Goal: Information Seeking & Learning: Learn about a topic

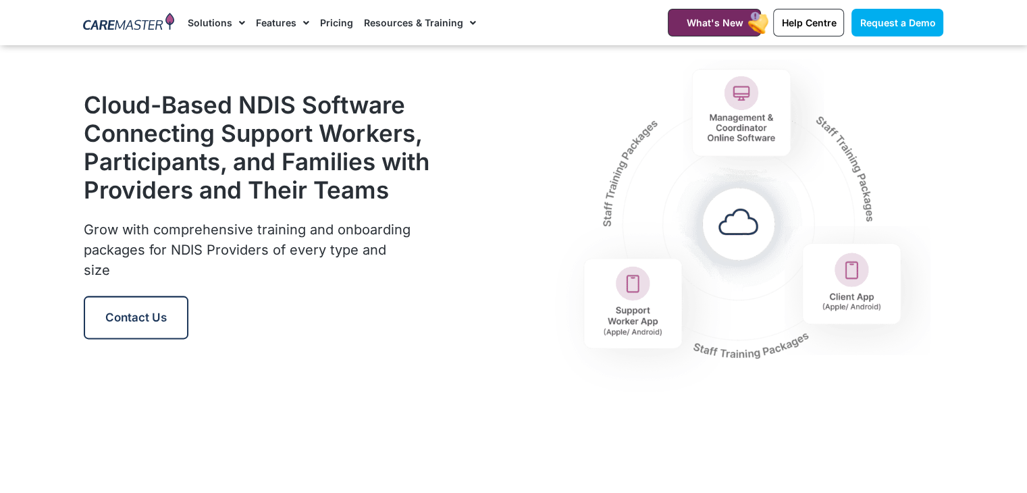
scroll to position [1633, 0]
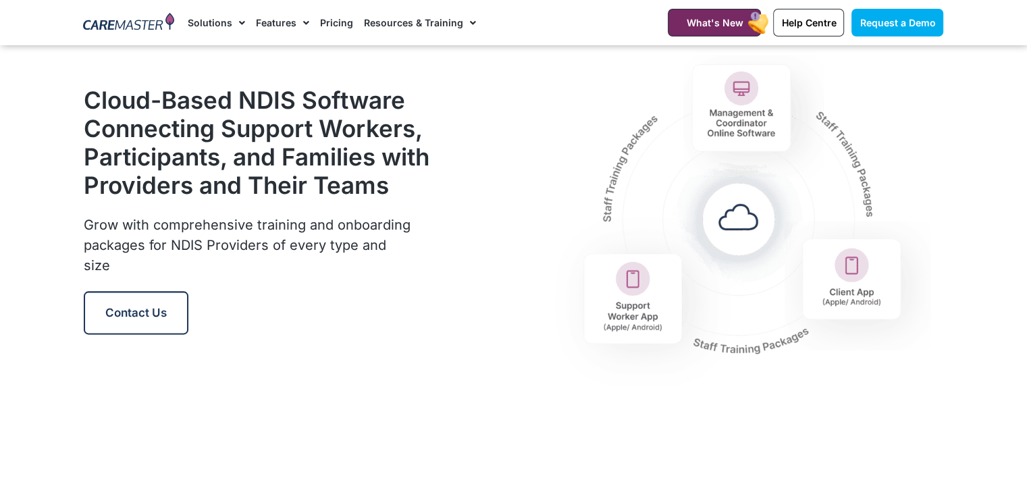
click at [120, 18] on img at bounding box center [128, 23] width 91 height 20
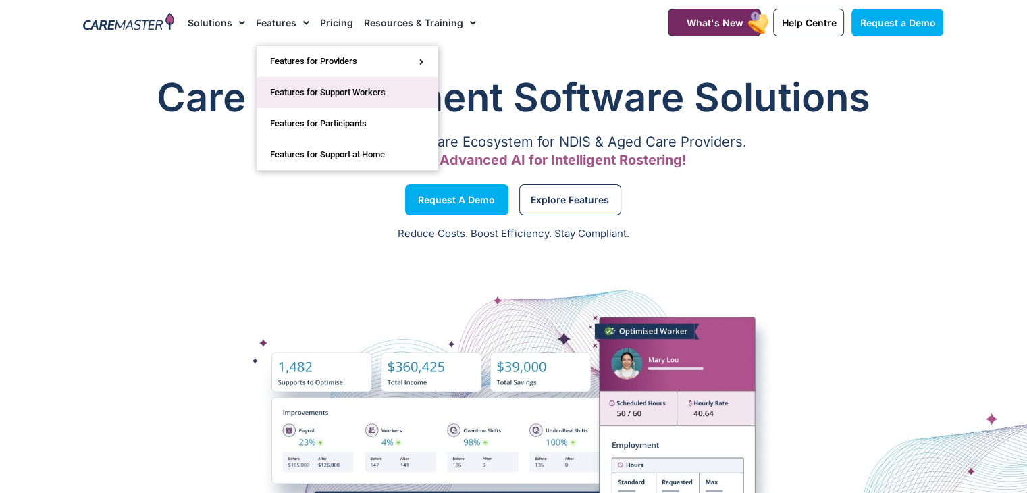
click at [371, 100] on link "Features for Support Workers" at bounding box center [347, 92] width 181 height 31
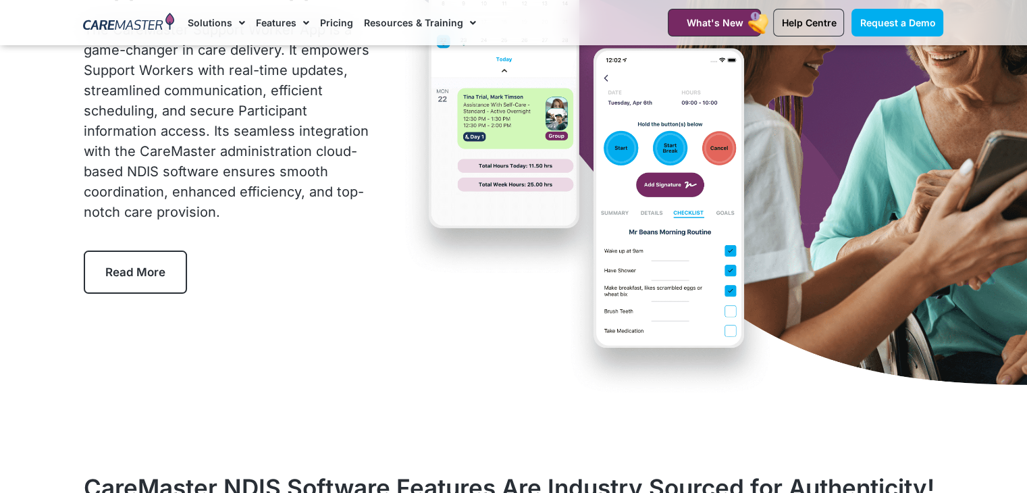
scroll to position [170, 0]
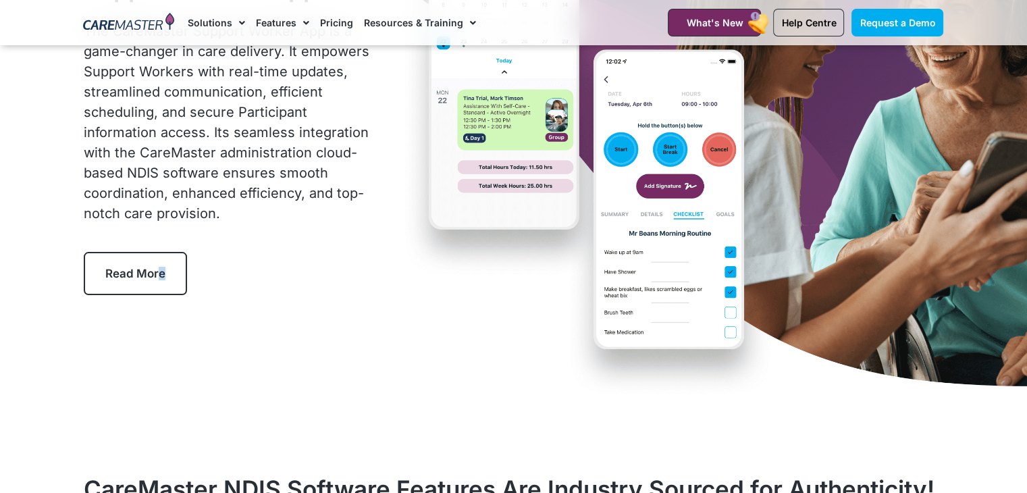
drag, startPoint x: 157, startPoint y: 295, endPoint x: 158, endPoint y: 270, distance: 25.0
click at [158, 270] on div "Support Worker App The CareMaster Support Worker App is a game-changer in care …" at bounding box center [230, 135] width 306 height 334
click at [158, 270] on span "Read More" at bounding box center [135, 274] width 60 height 14
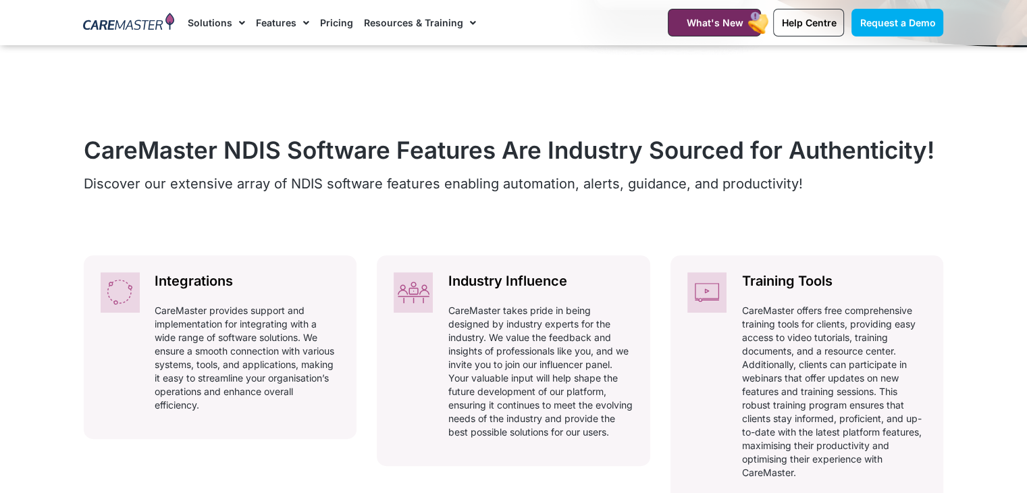
scroll to position [564, 0]
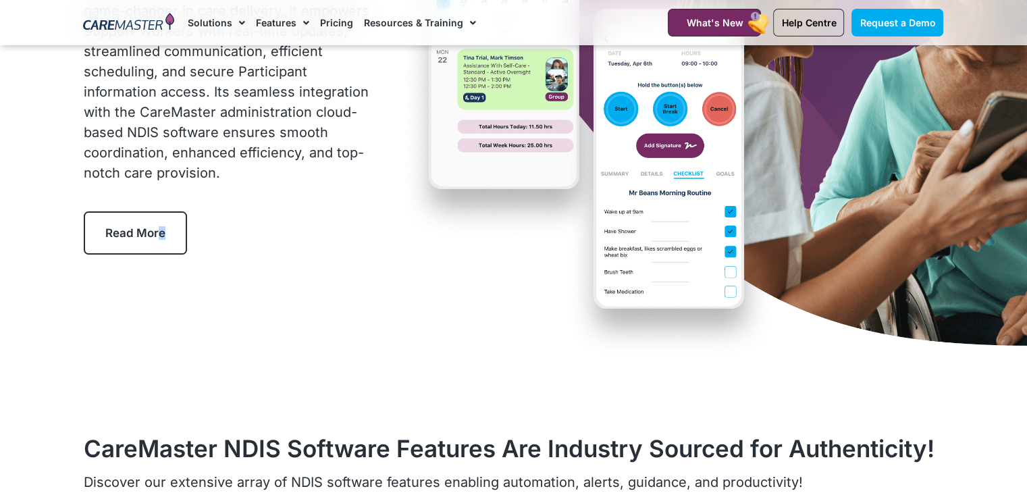
scroll to position [170, 0]
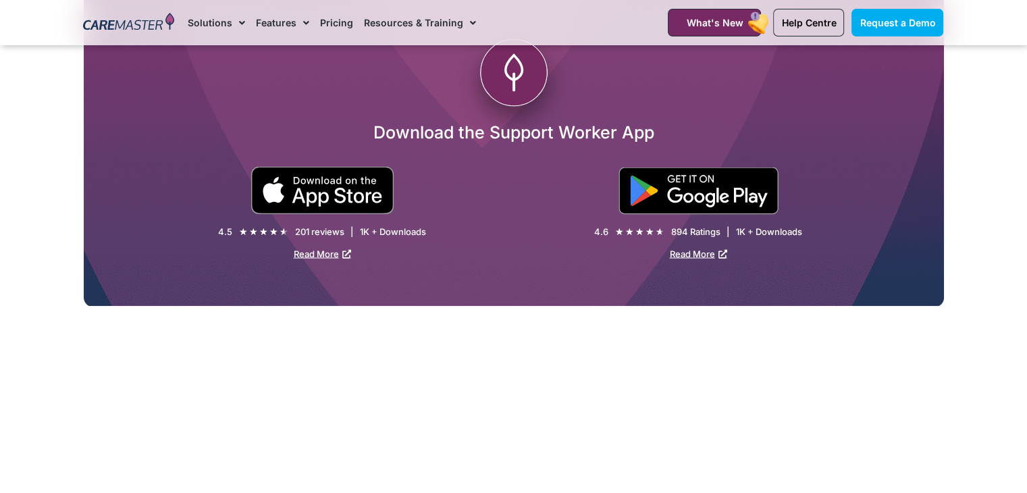
scroll to position [2498, 0]
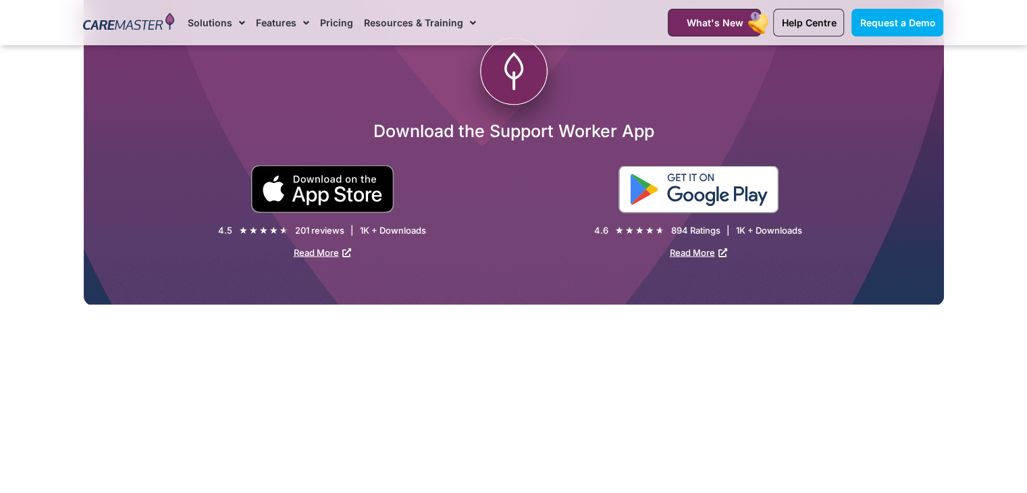
click at [729, 190] on img at bounding box center [699, 188] width 160 height 47
